Goal: Find specific page/section: Find specific page/section

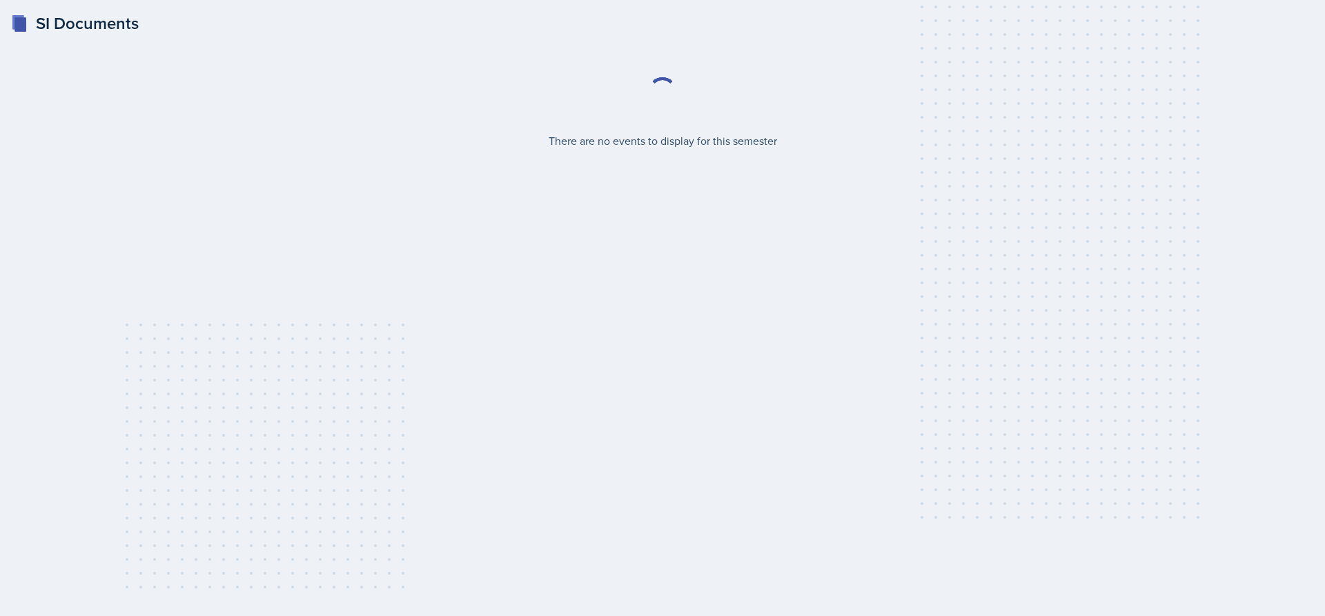
select select "2bed604d-1099-4043-b1bc-2365e8740244"
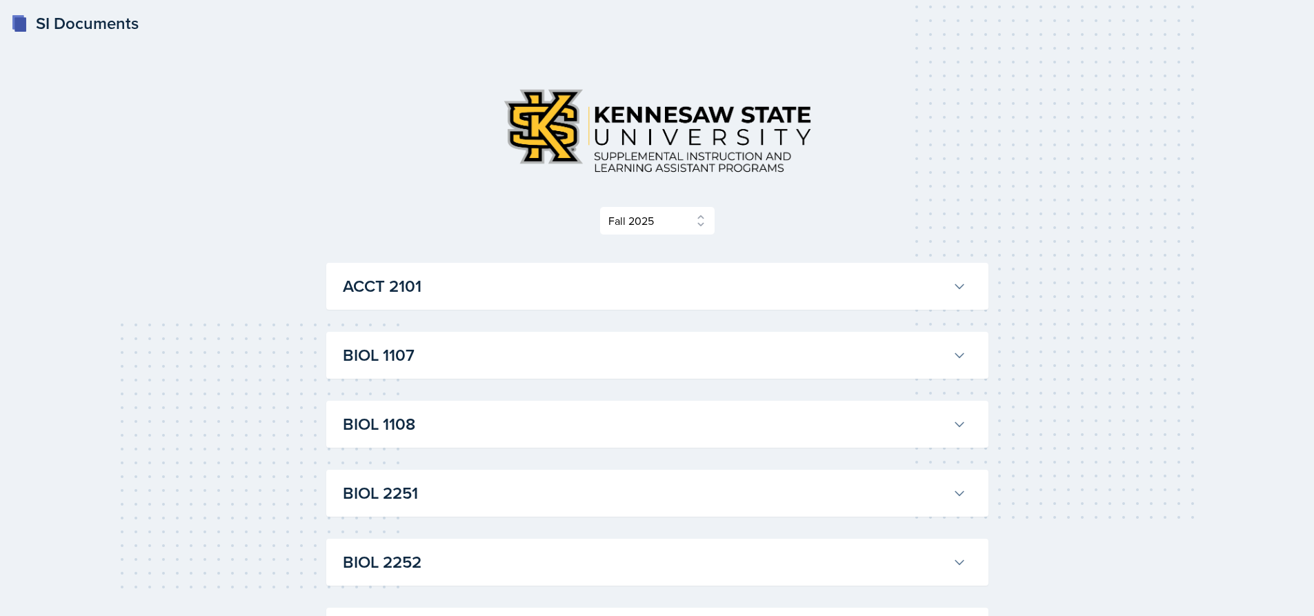
click at [414, 290] on h3 "ACCT 2101" at bounding box center [645, 286] width 604 height 25
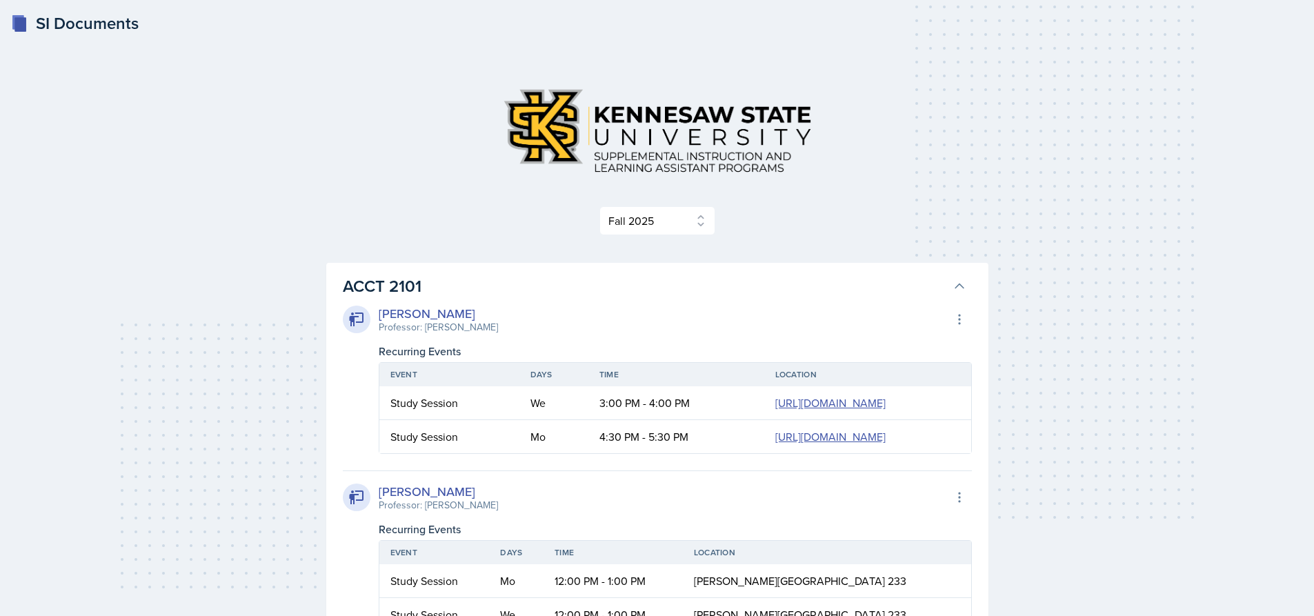
click at [415, 288] on h3 "ACCT 2101" at bounding box center [645, 286] width 604 height 25
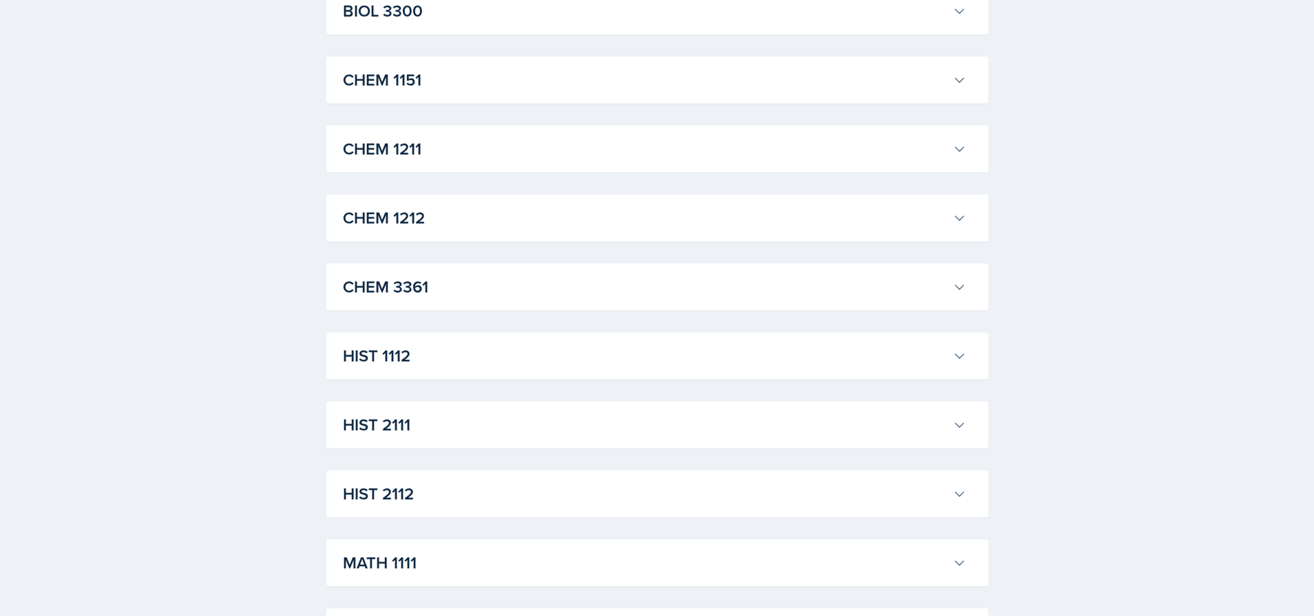
scroll to position [828, 0]
click at [368, 334] on div "MATH 1111 Xavier Ashton Professor: Jennifer Smathers Export to Google Calendar …" at bounding box center [657, 355] width 662 height 47
click at [374, 342] on button "MATH 1111" at bounding box center [654, 355] width 629 height 30
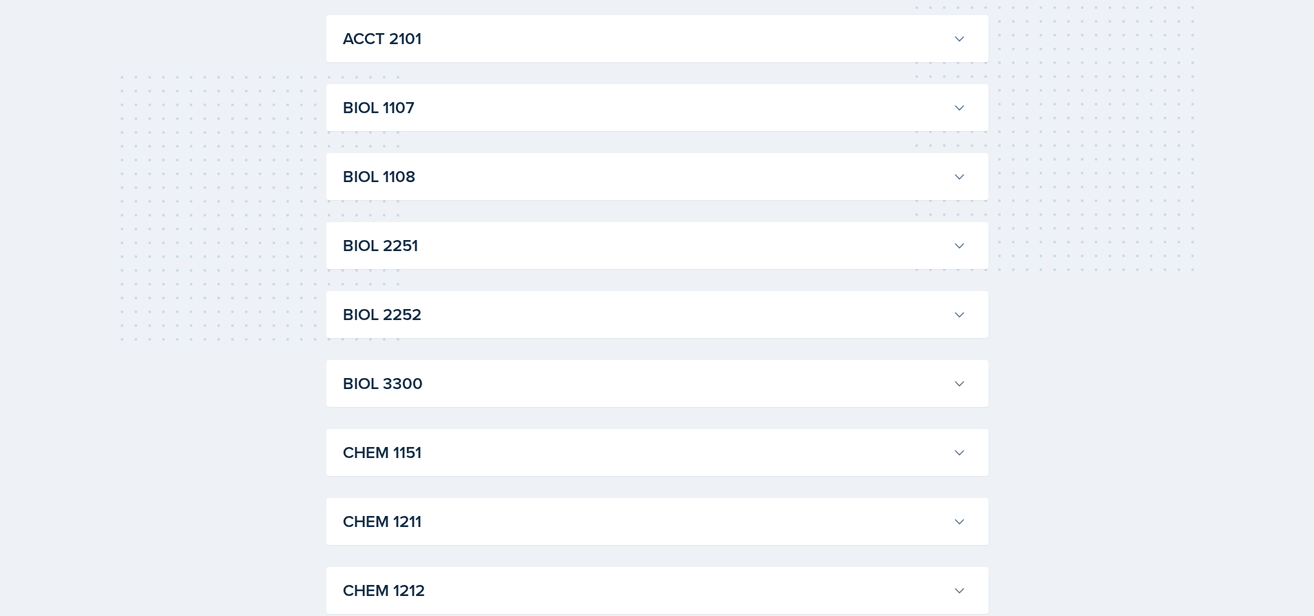
scroll to position [0, 0]
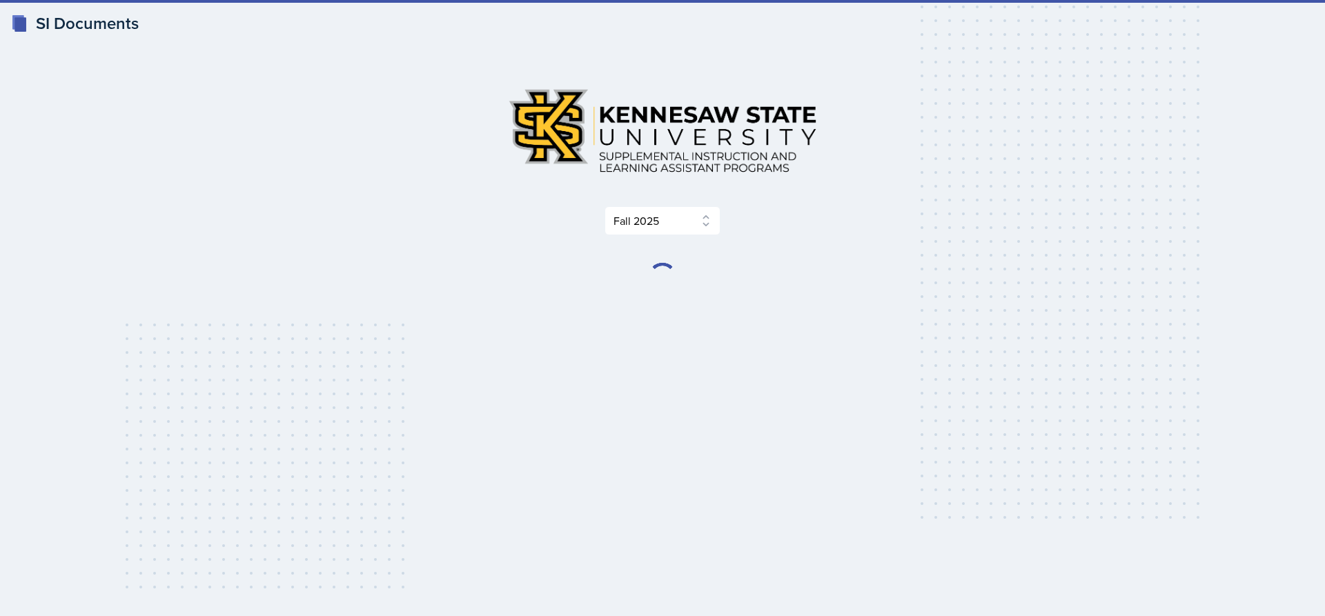
select select "2bed604d-1099-4043-b1bc-2365e8740244"
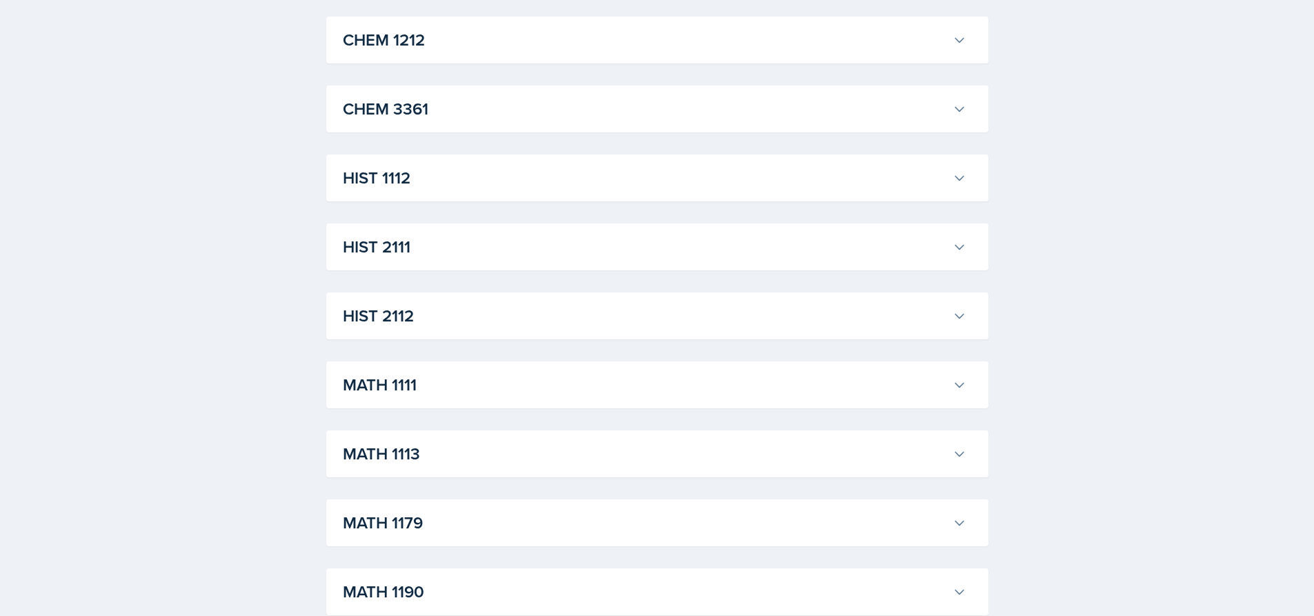
scroll to position [966, 0]
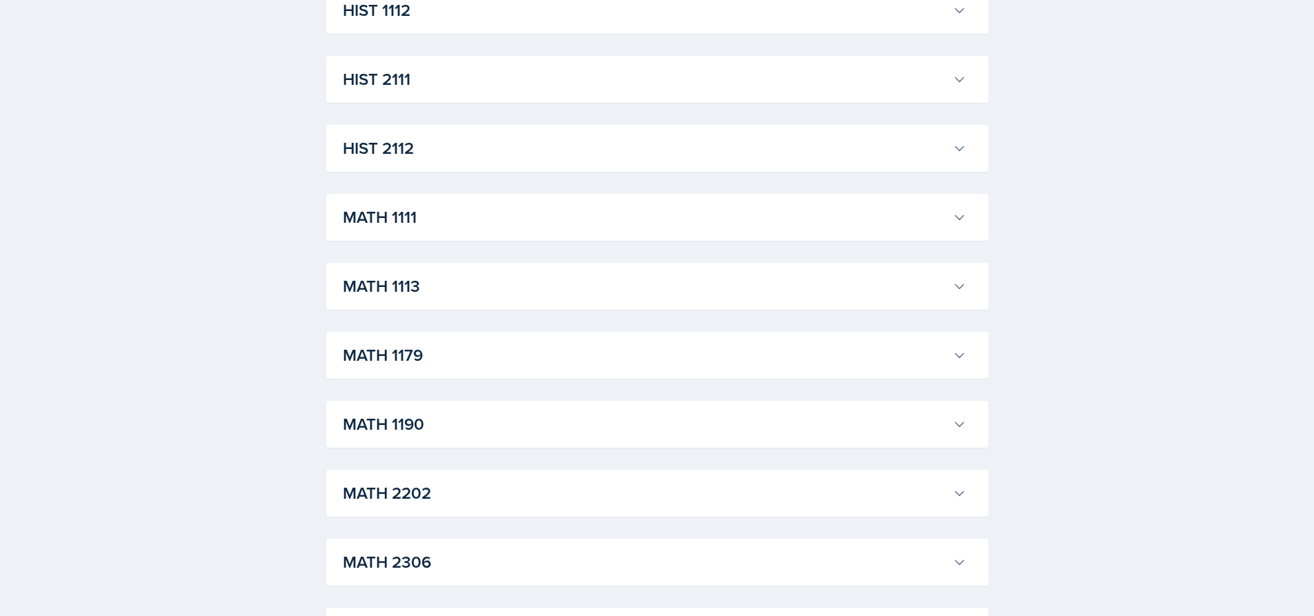
click at [422, 205] on h3 "MATH 1111" at bounding box center [645, 217] width 604 height 25
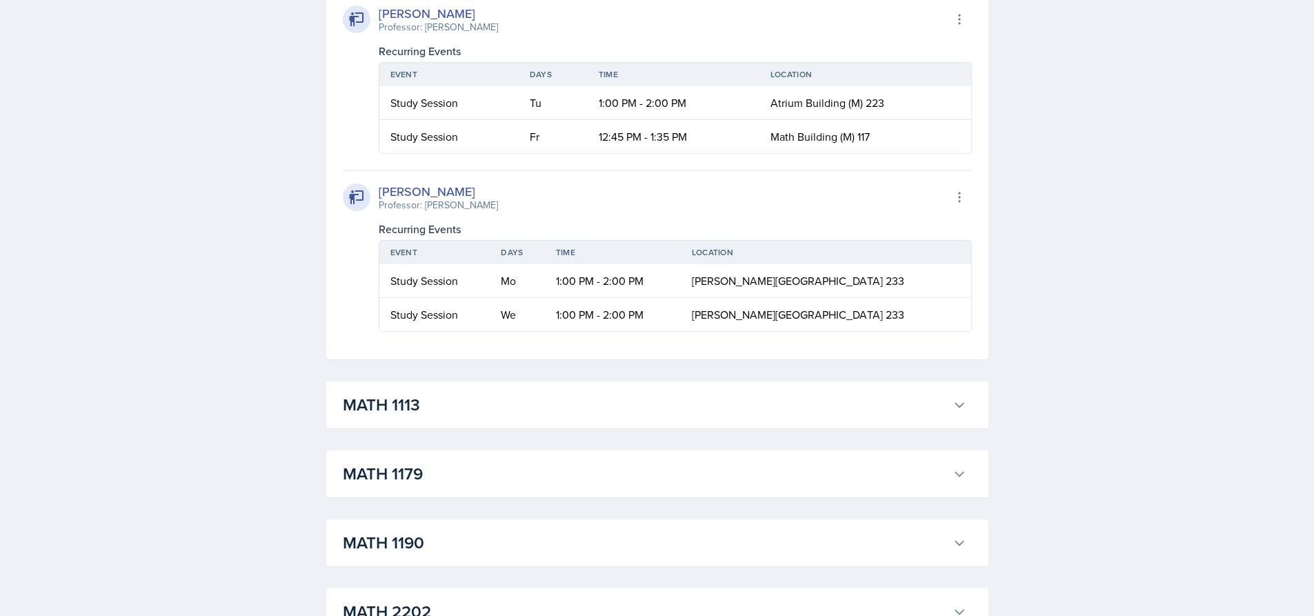
scroll to position [2070, 0]
